Goal: Task Accomplishment & Management: Use online tool/utility

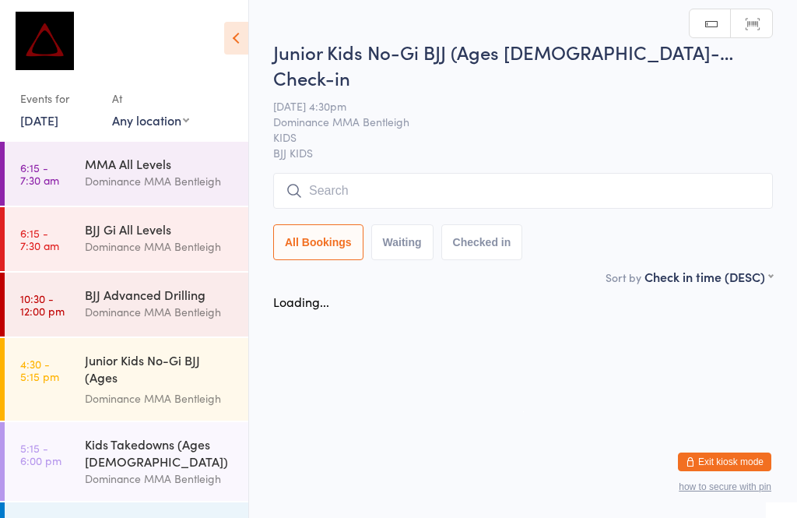
scroll to position [133, 0]
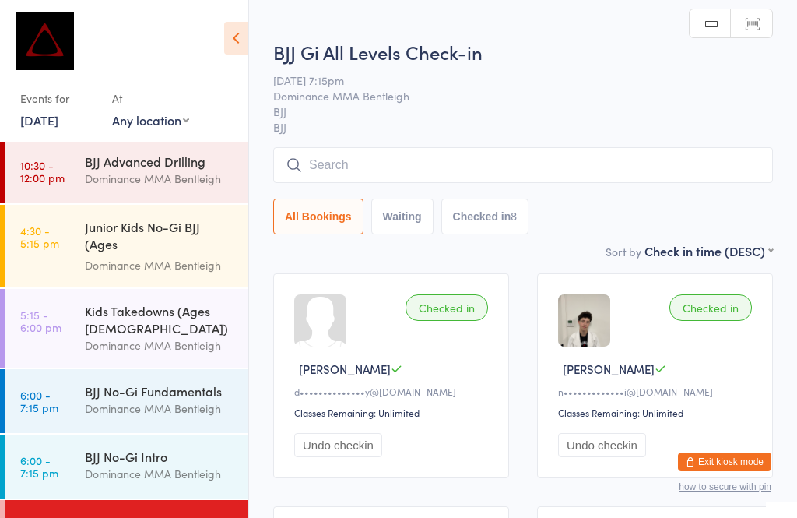
click at [404, 163] on input "search" at bounding box center [523, 165] width 500 height 36
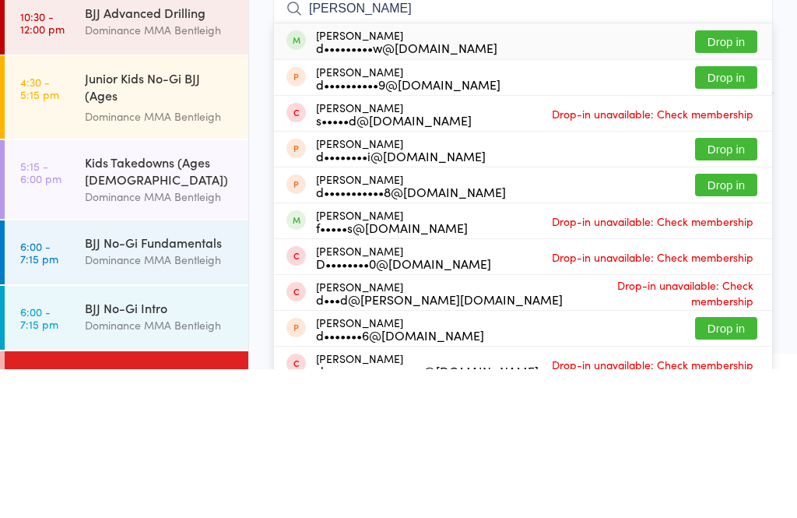
type input "[PERSON_NAME]"
click at [734, 179] on button "Drop in" at bounding box center [726, 190] width 62 height 23
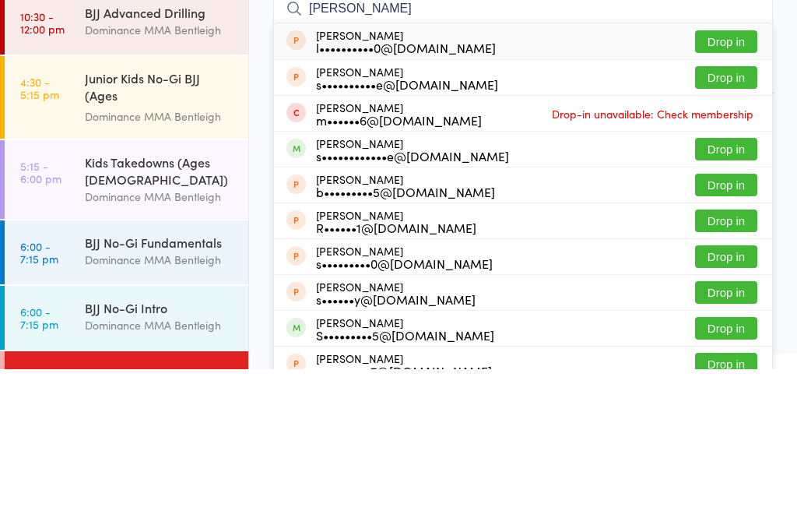
type input "[PERSON_NAME]"
click at [723, 287] on button "Drop in" at bounding box center [726, 298] width 62 height 23
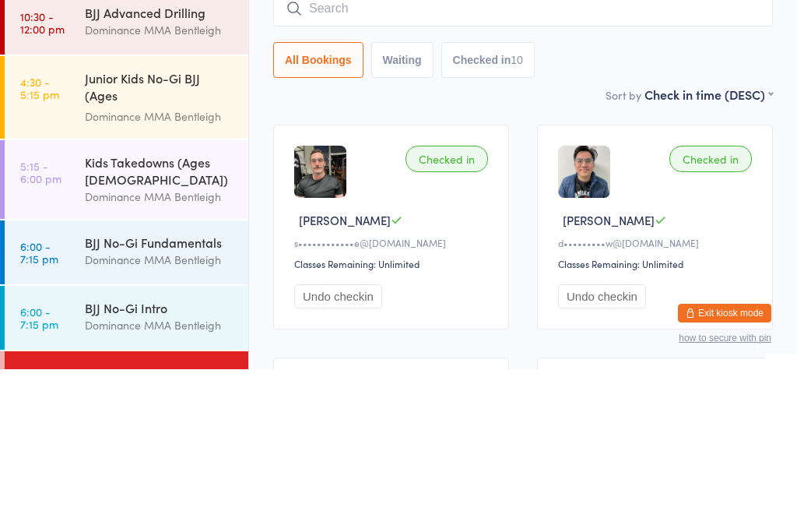
scroll to position [149, 0]
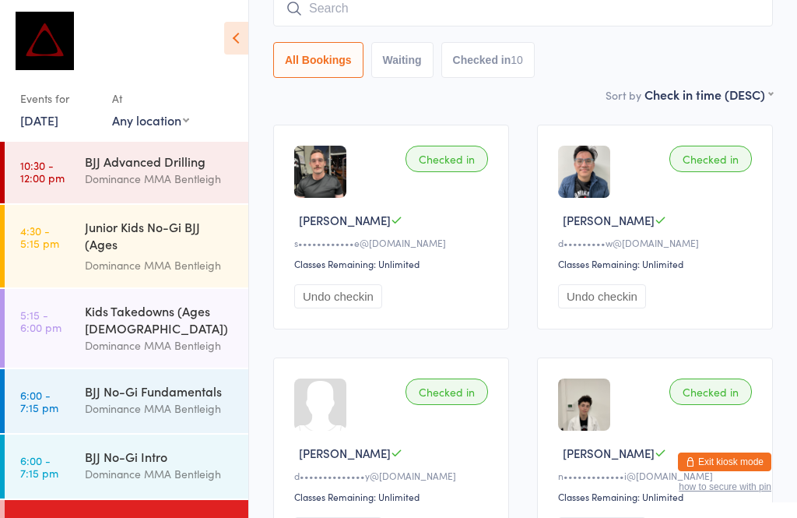
click at [449, 20] on input "search" at bounding box center [523, 9] width 500 height 36
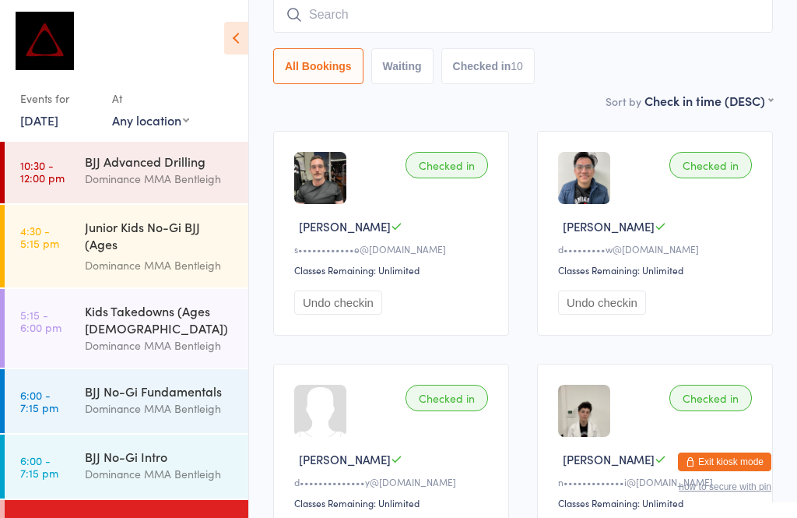
scroll to position [141, 0]
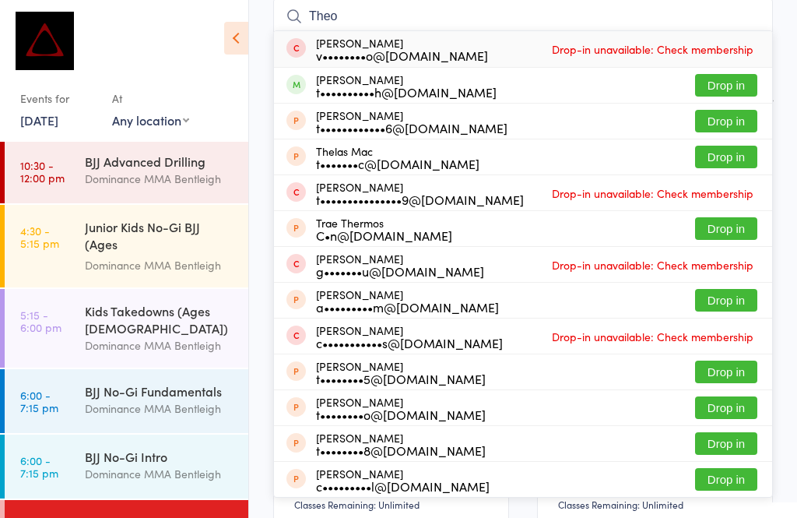
type input "Theo"
click at [724, 77] on button "Drop in" at bounding box center [726, 85] width 62 height 23
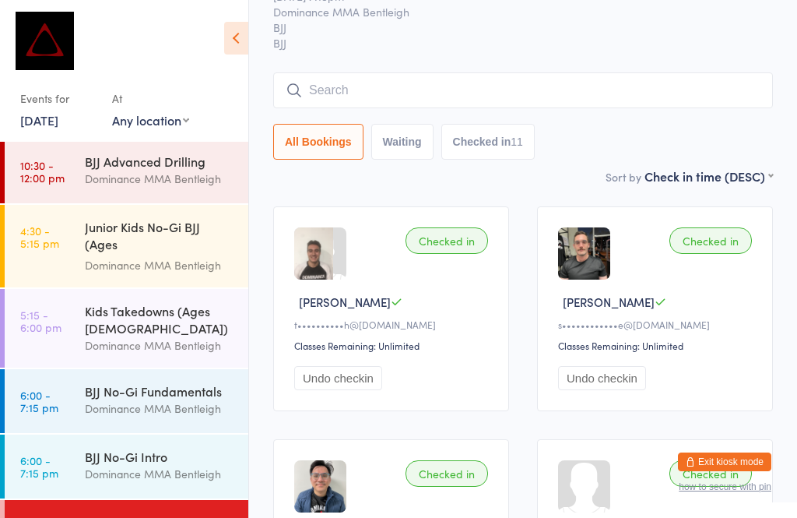
scroll to position [75, 0]
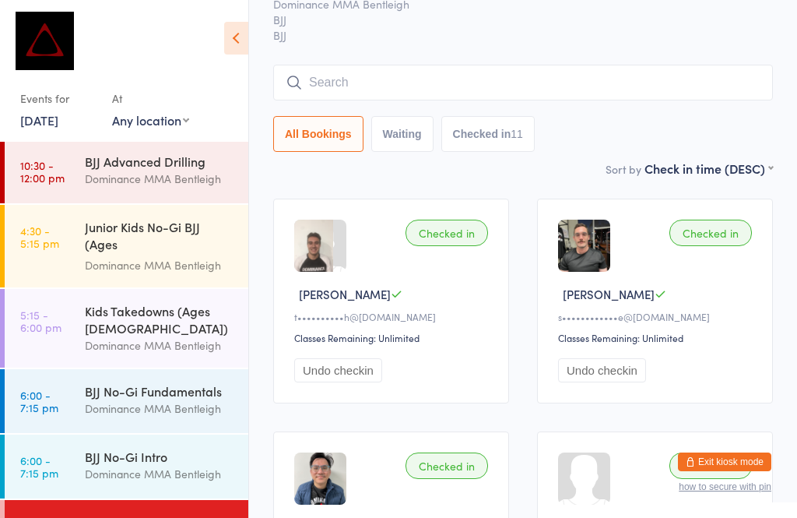
click at [595, 79] on input "search" at bounding box center [523, 83] width 500 height 36
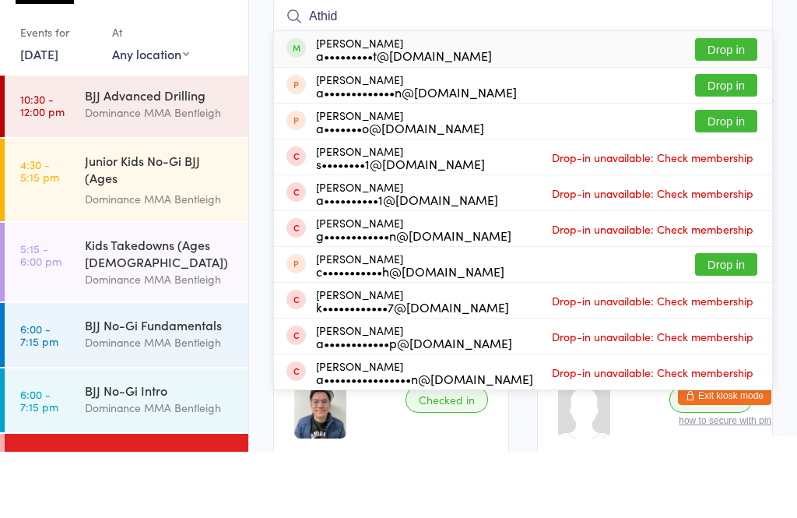
type input "Athid"
click at [726, 104] on button "Drop in" at bounding box center [726, 115] width 62 height 23
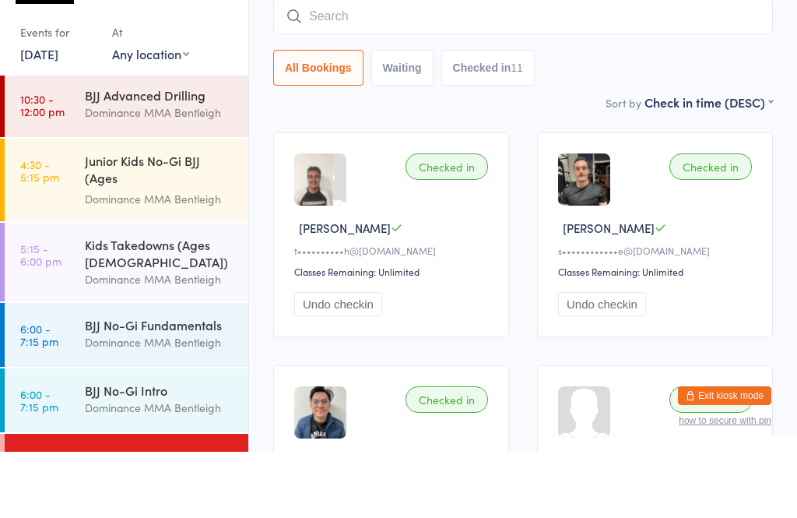
scroll to position [141, 0]
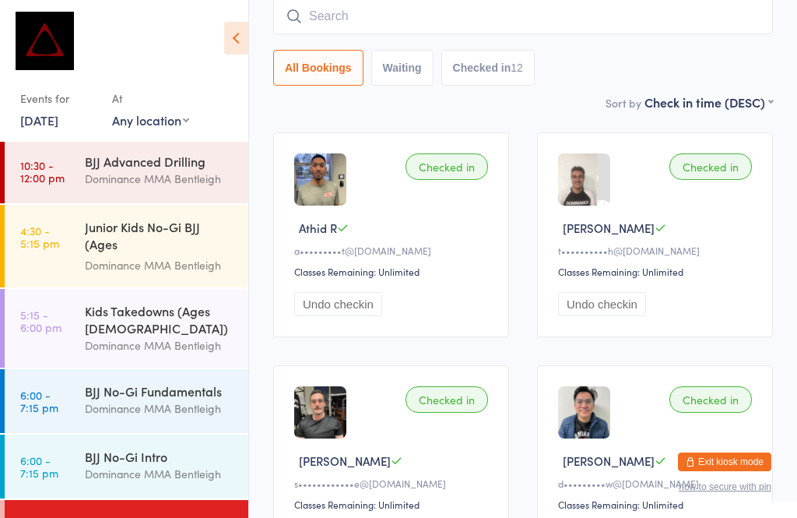
click at [421, 19] on input "search" at bounding box center [523, 16] width 500 height 36
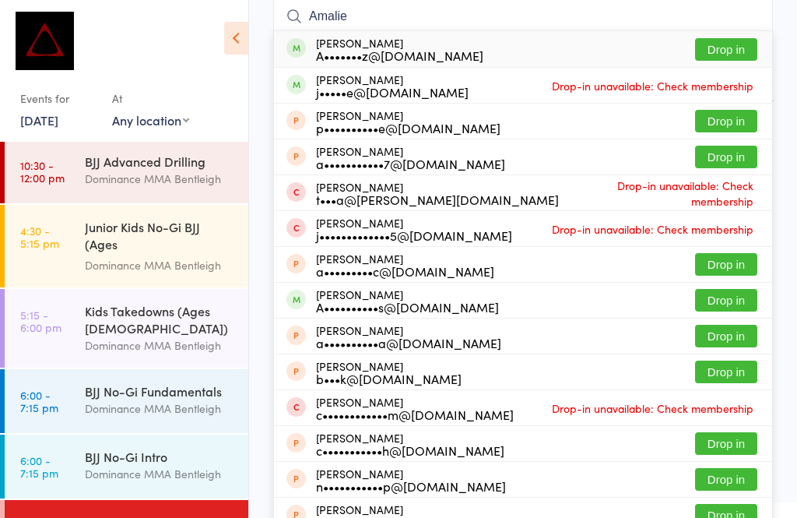
type input "Amalie"
click at [727, 44] on button "Drop in" at bounding box center [726, 49] width 62 height 23
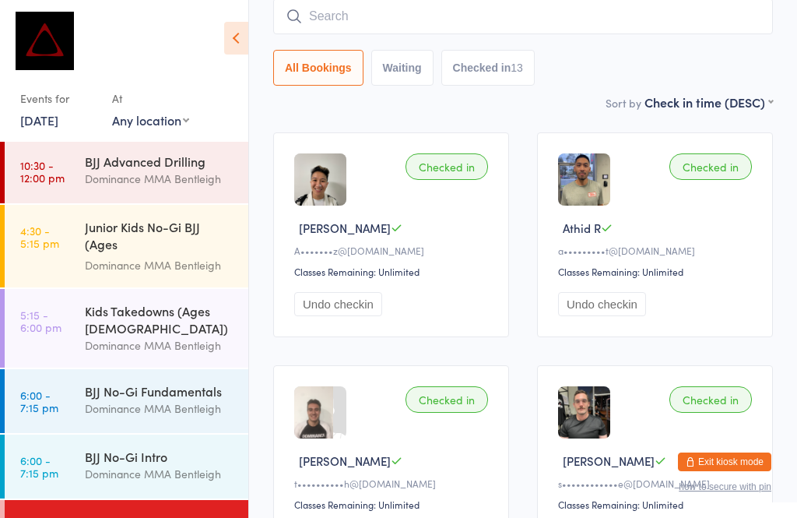
click at [364, 24] on input "search" at bounding box center [523, 16] width 500 height 36
type input "J"
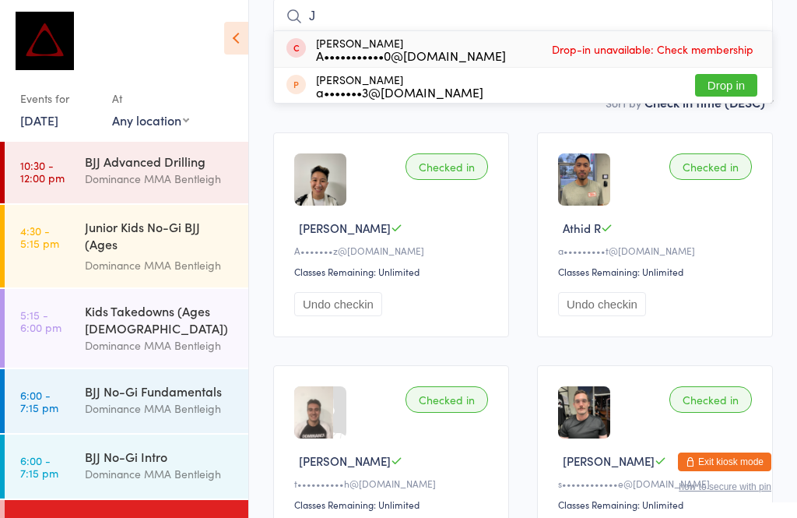
click at [100, 517] on div "BJJ Gi All Levels" at bounding box center [160, 521] width 150 height 17
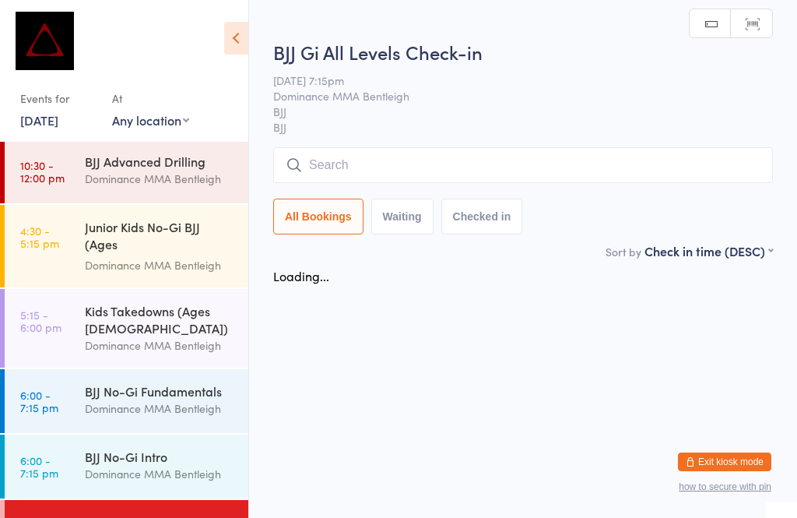
scroll to position [0, 0]
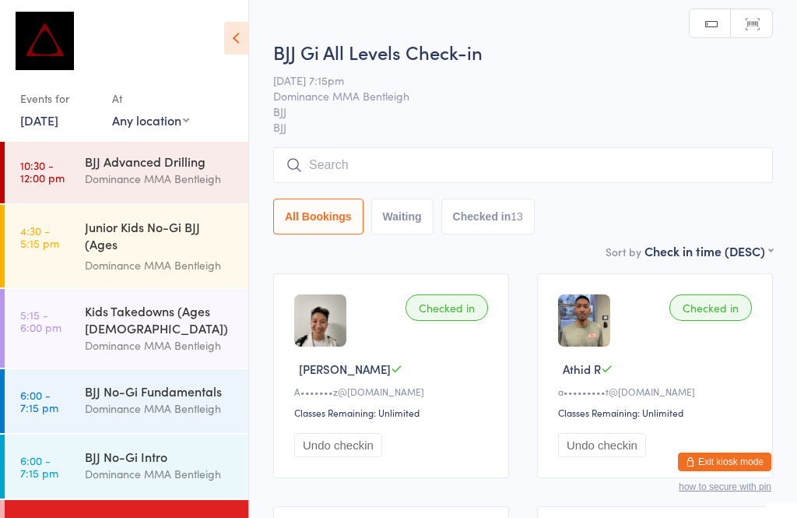
click at [327, 183] on input "search" at bounding box center [523, 165] width 500 height 36
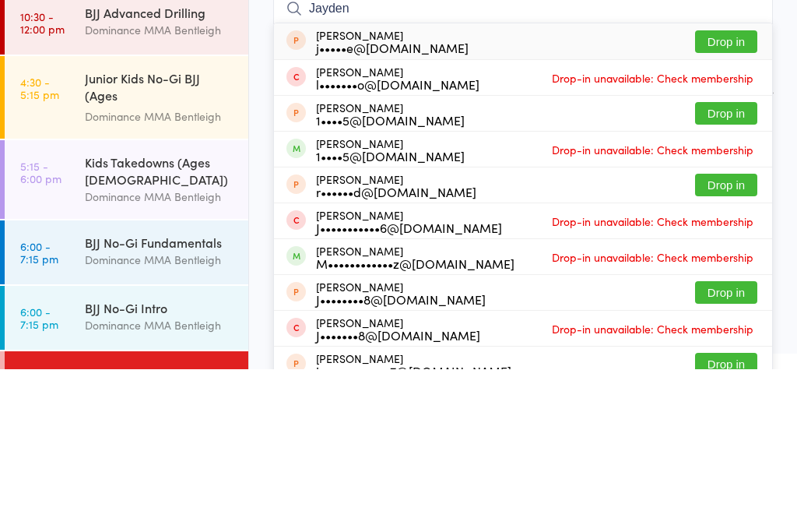
type input "Jayden"
click at [711, 251] on button "Drop in" at bounding box center [726, 262] width 62 height 23
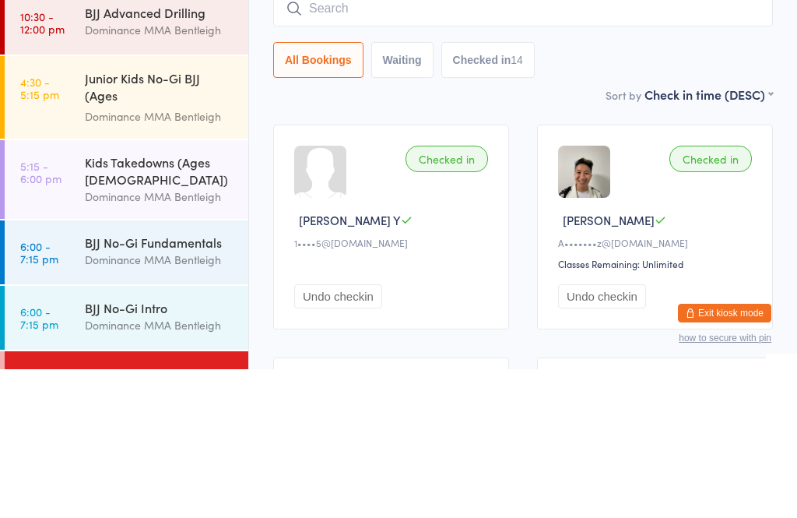
scroll to position [149, 0]
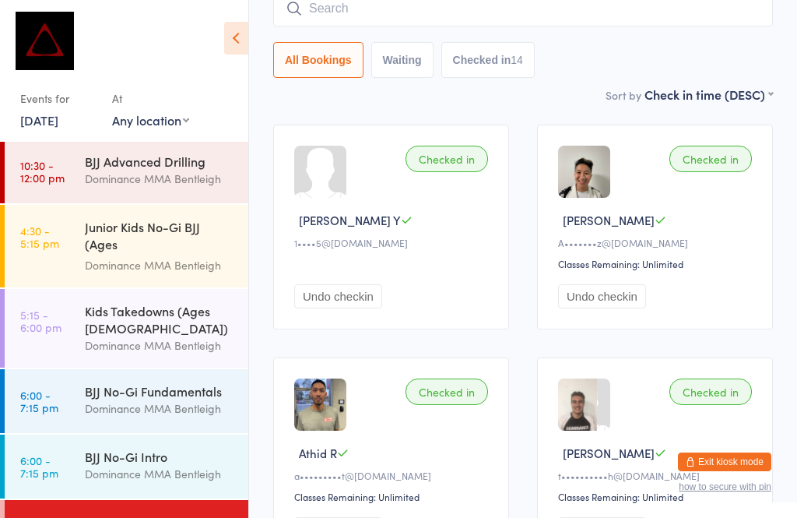
click at [360, 4] on input "search" at bounding box center [523, 9] width 500 height 36
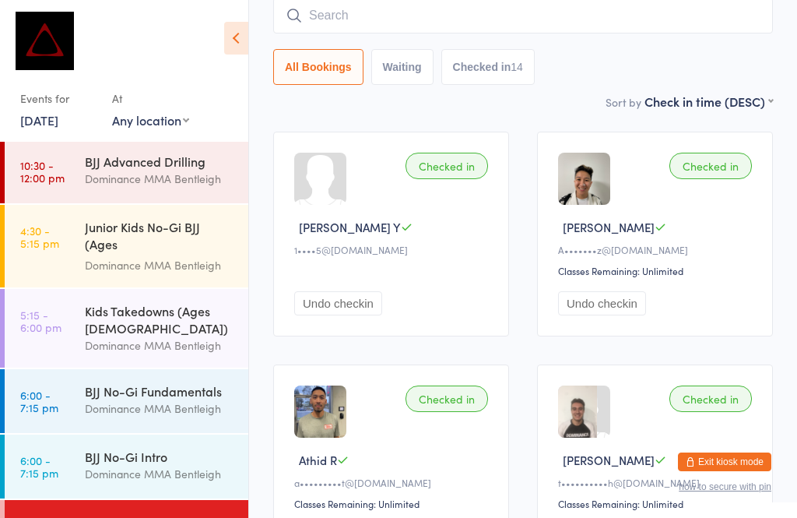
scroll to position [141, 0]
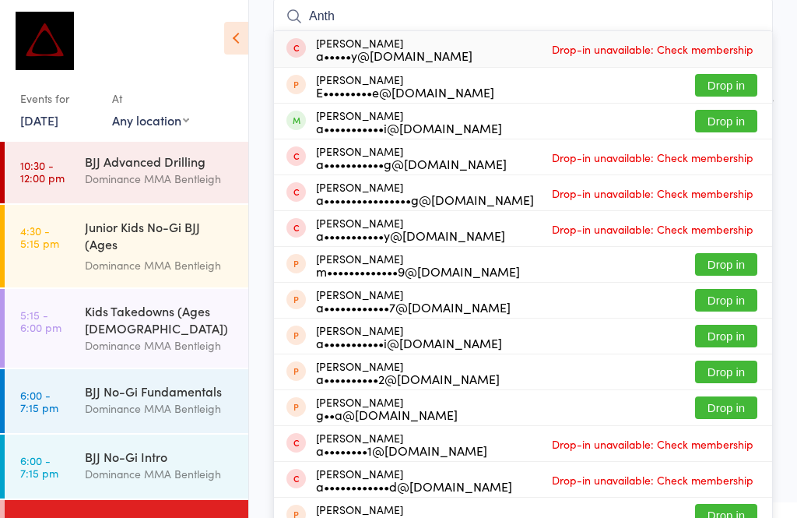
type input "Anth"
click at [734, 125] on button "Drop in" at bounding box center [726, 121] width 62 height 23
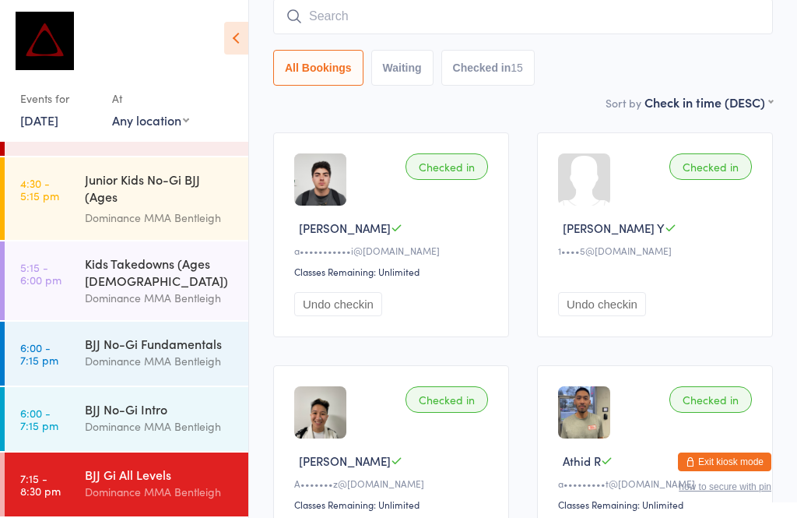
scroll to position [183, 0]
click at [122, 357] on div "Dominance MMA Bentleigh" at bounding box center [160, 361] width 150 height 18
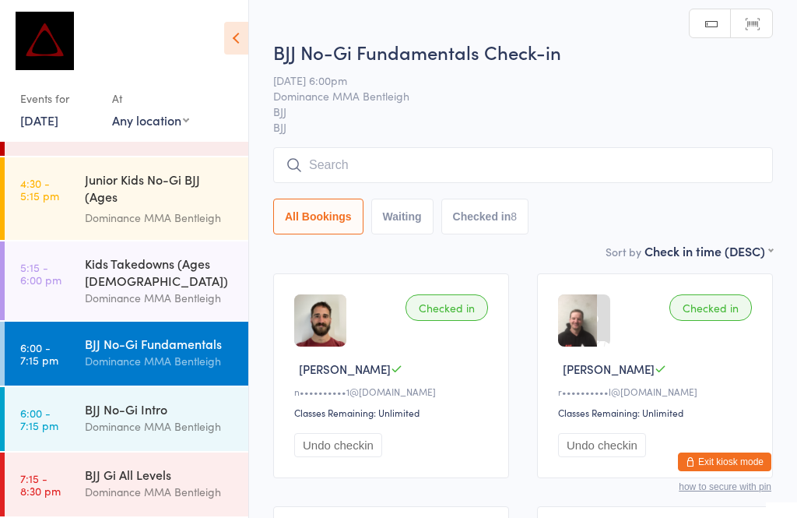
click at [325, 167] on input "search" at bounding box center [523, 165] width 500 height 36
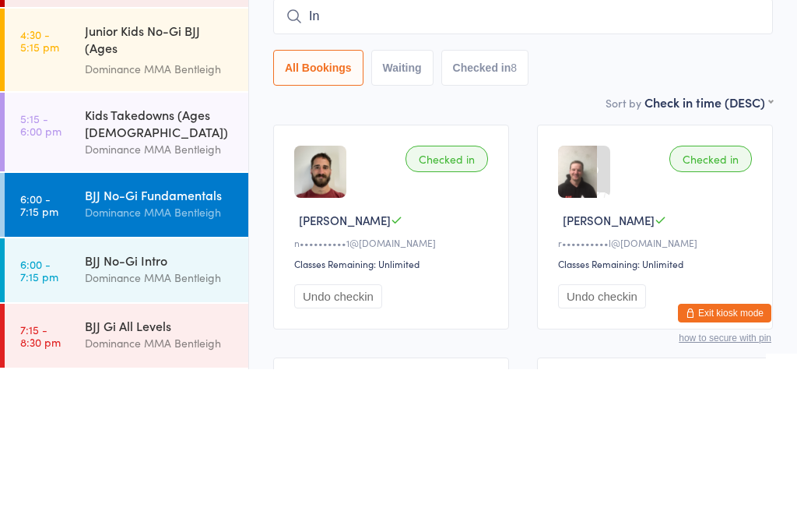
type input "I"
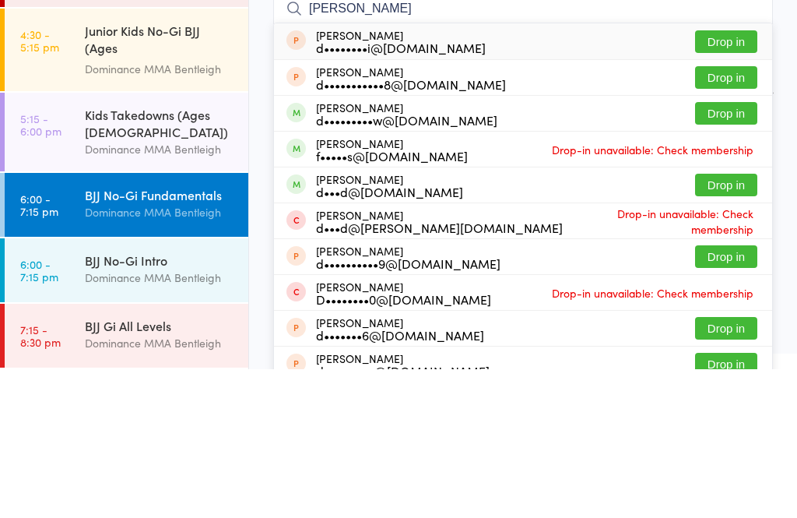
type input "[PERSON_NAME]"
click at [719, 322] on button "Drop in" at bounding box center [726, 333] width 62 height 23
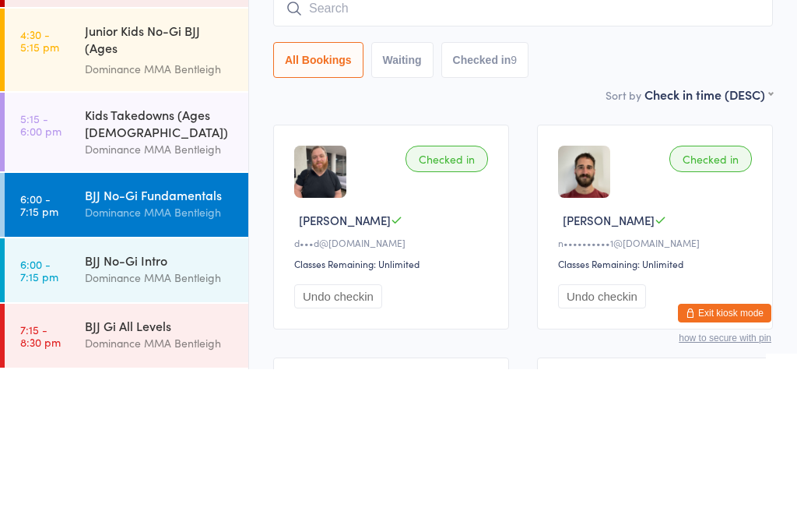
scroll to position [133, 0]
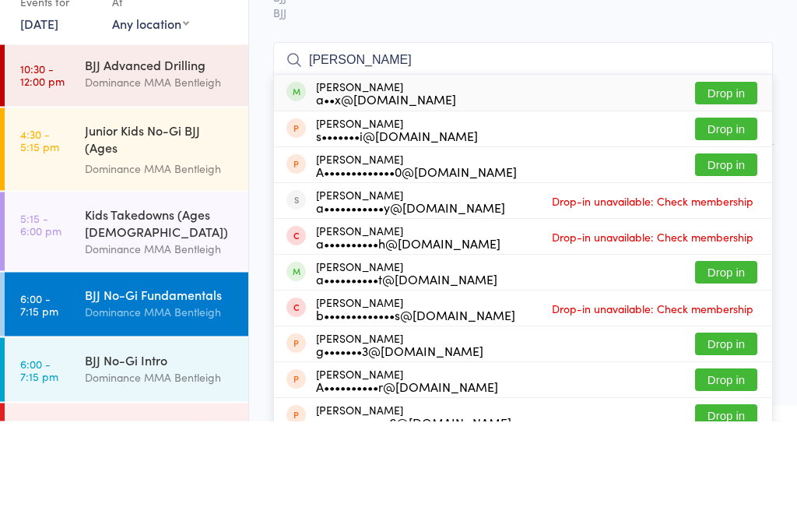
type input "[PERSON_NAME]"
click at [705, 179] on button "Drop in" at bounding box center [726, 190] width 62 height 23
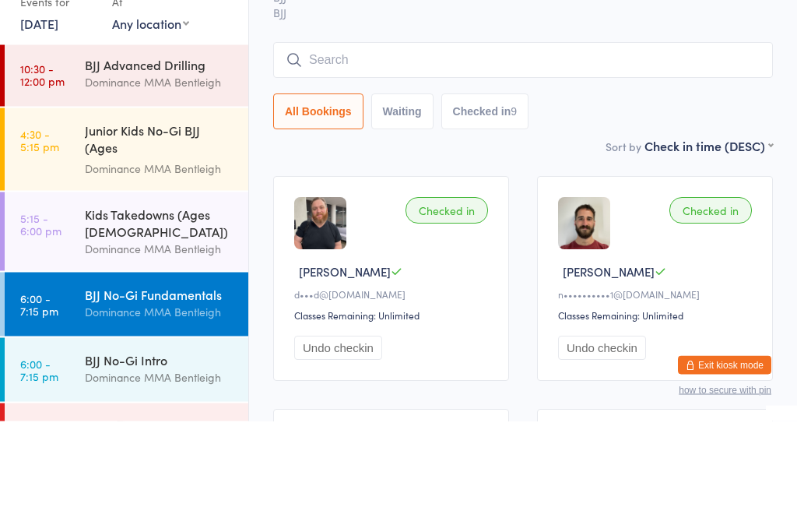
scroll to position [97, 0]
